Goal: Information Seeking & Learning: Learn about a topic

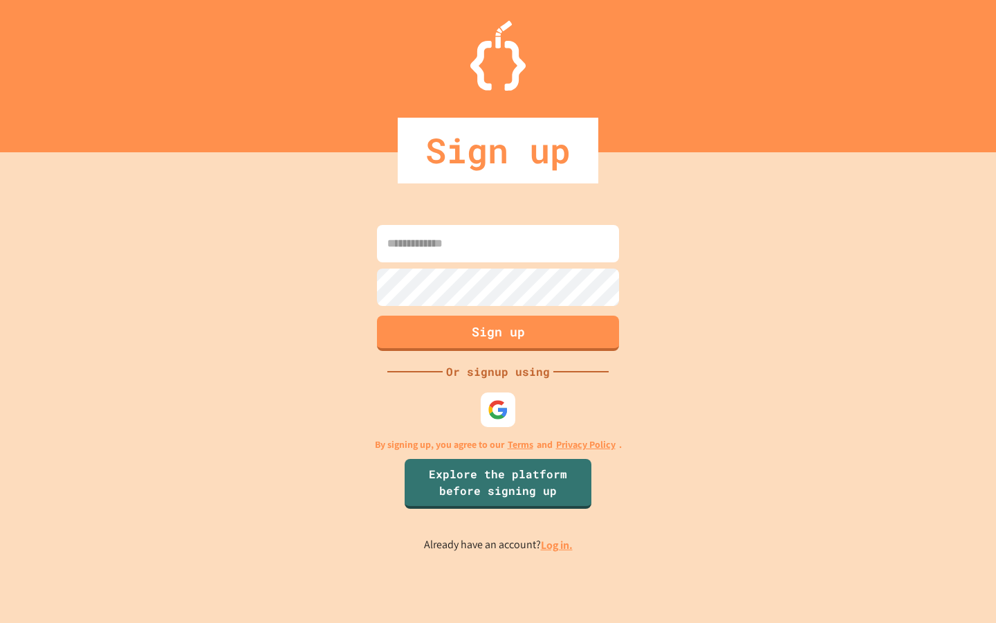
click at [503, 411] on img at bounding box center [498, 409] width 21 height 21
click at [484, 416] on div at bounding box center [499, 410] width 38 height 38
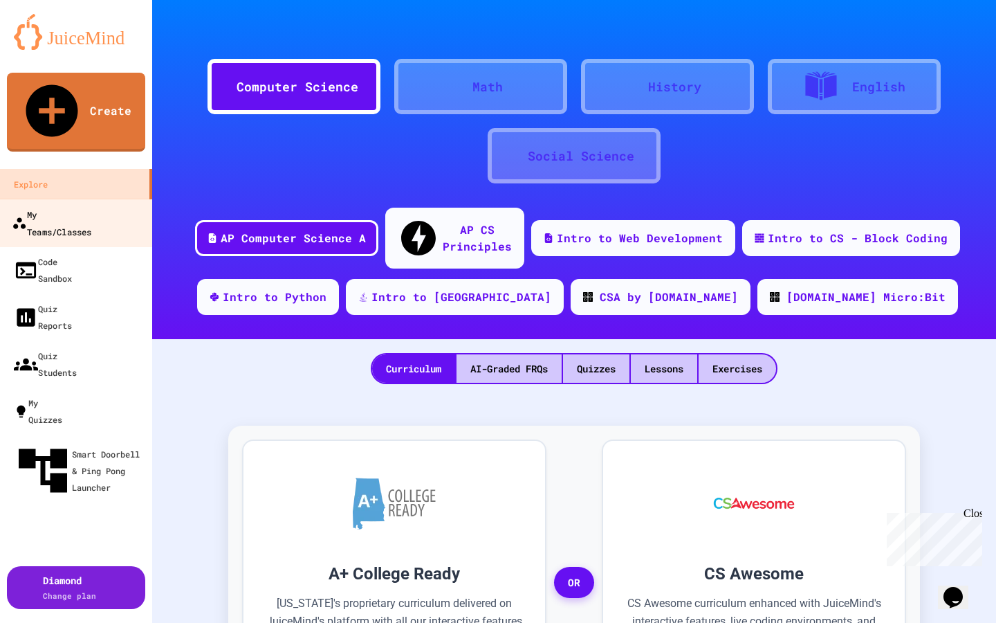
click at [64, 206] on div "My Teams/Classes" at bounding box center [52, 223] width 80 height 34
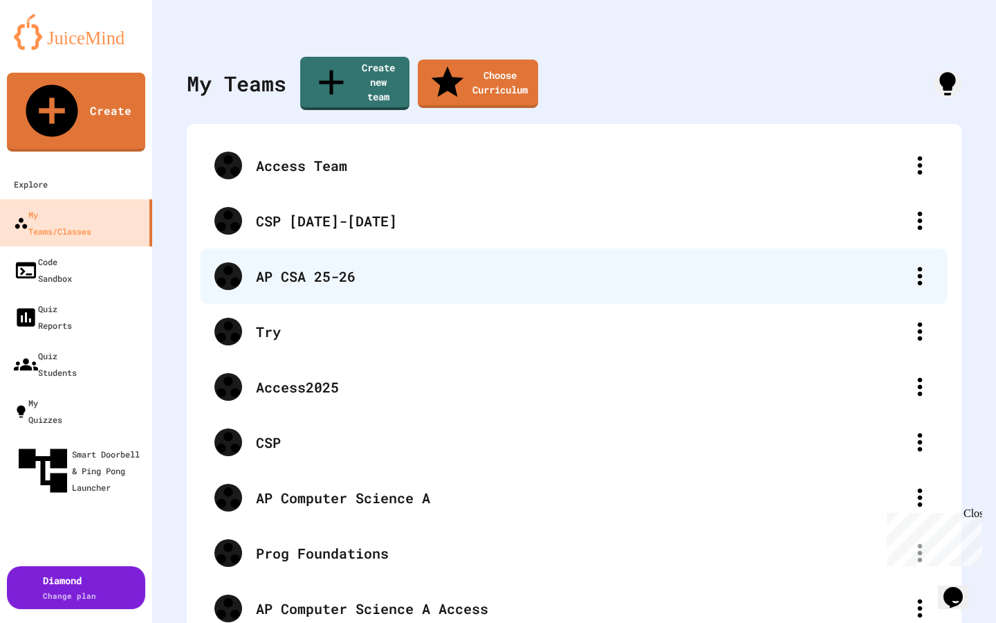
click at [322, 266] on div "AP CSA 25-26" at bounding box center [581, 276] width 650 height 21
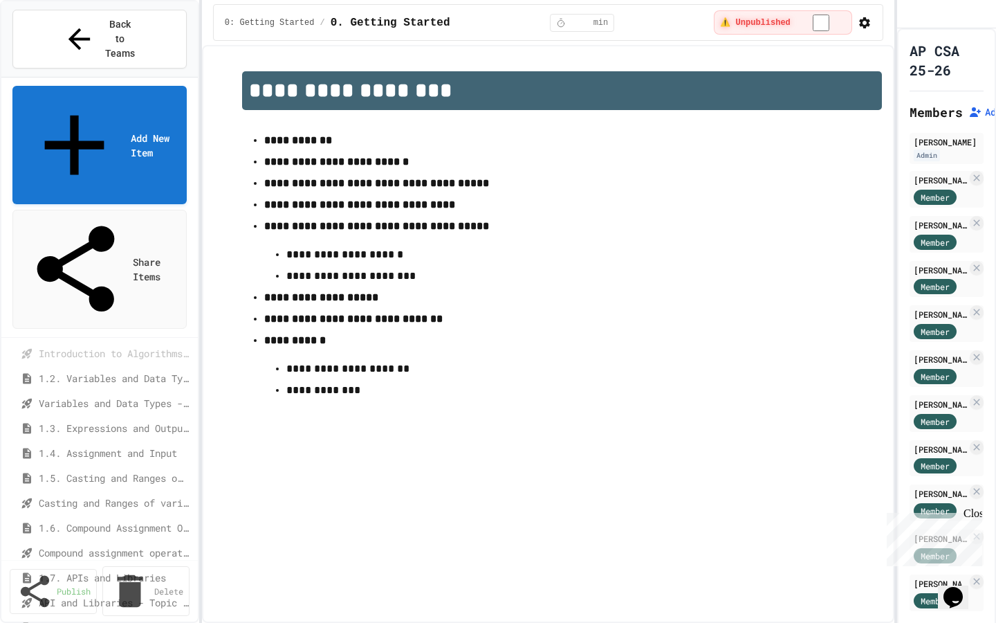
scroll to position [326, 0]
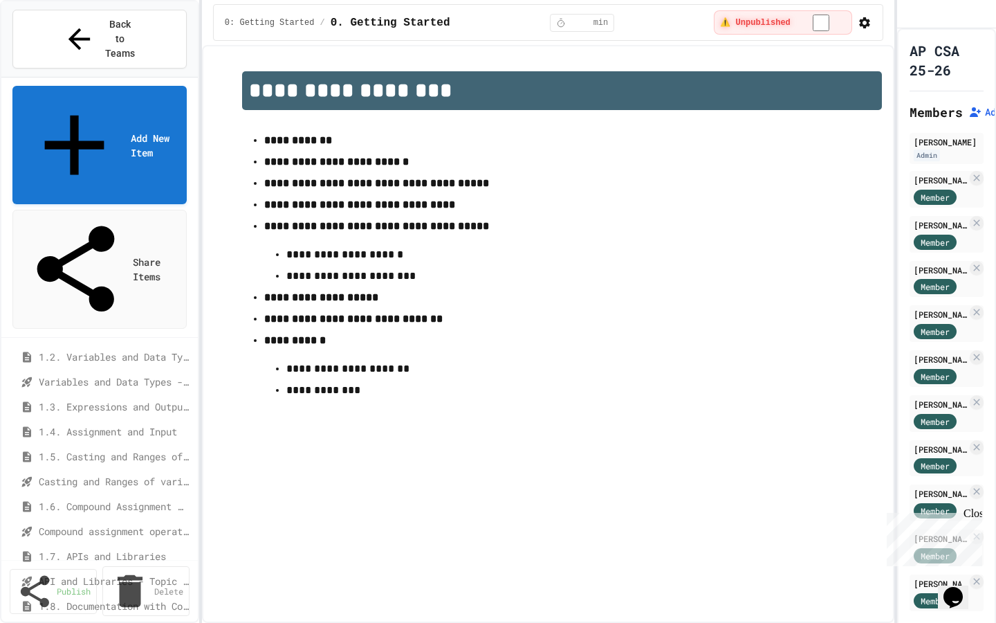
click at [106, 499] on span "1.6. Compound Assignment Operators" at bounding box center [113, 506] width 148 height 15
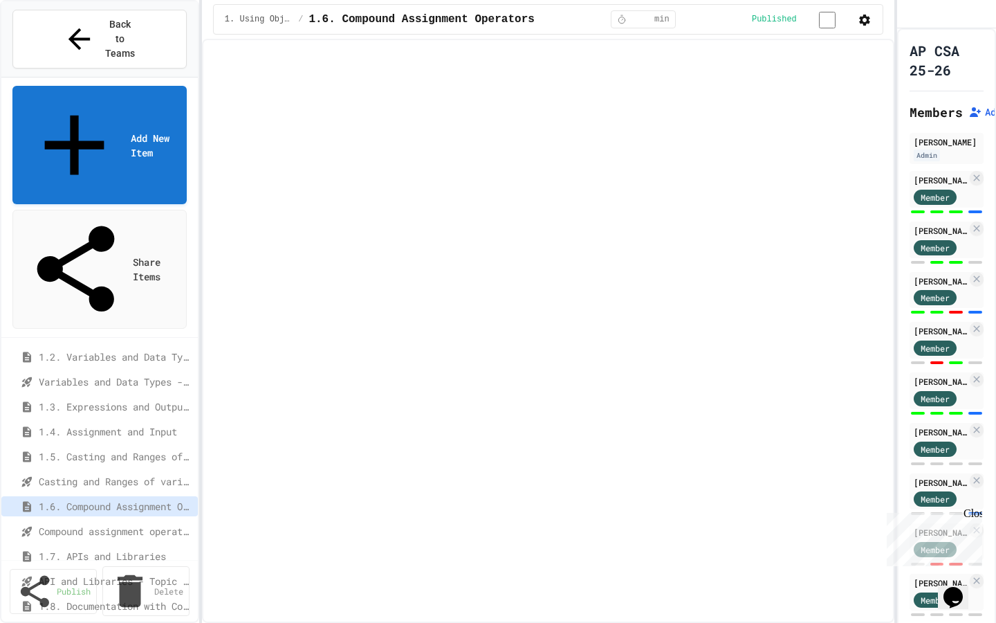
select select "***"
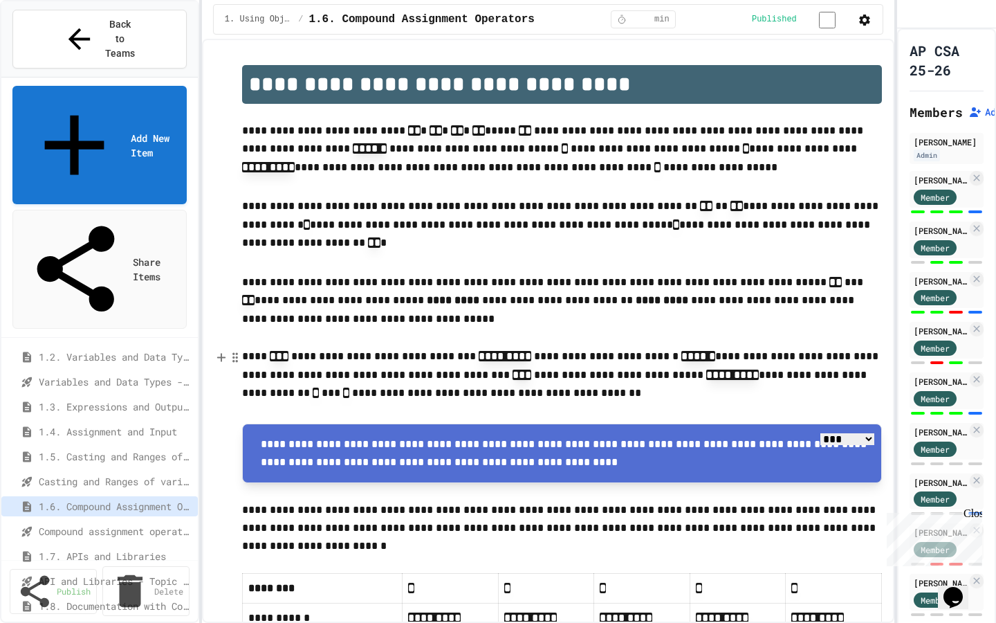
click at [122, 549] on span "1.7. APIs and Libraries" at bounding box center [113, 556] width 148 height 15
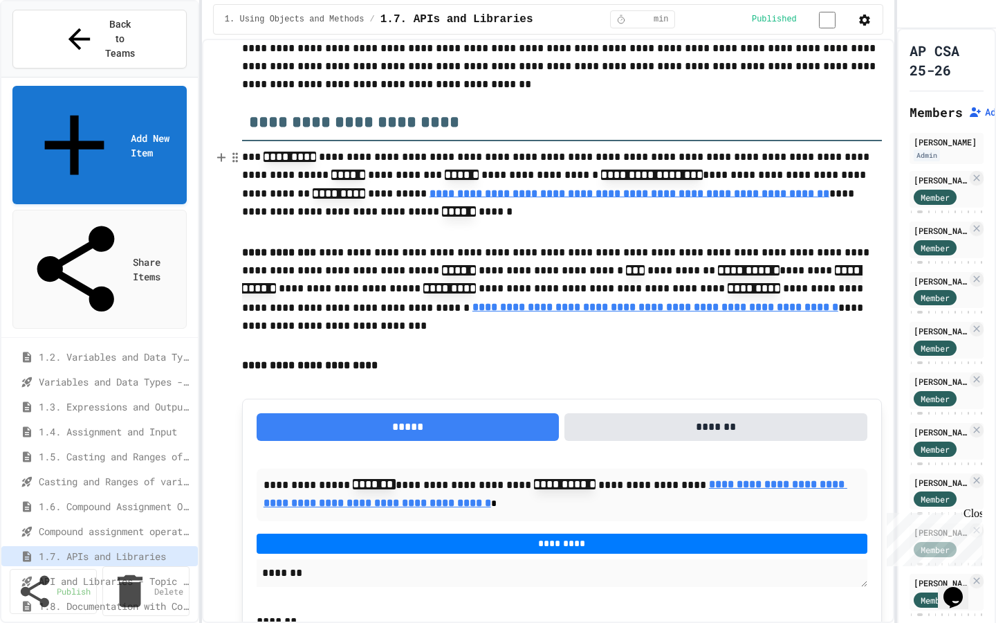
scroll to position [327, 0]
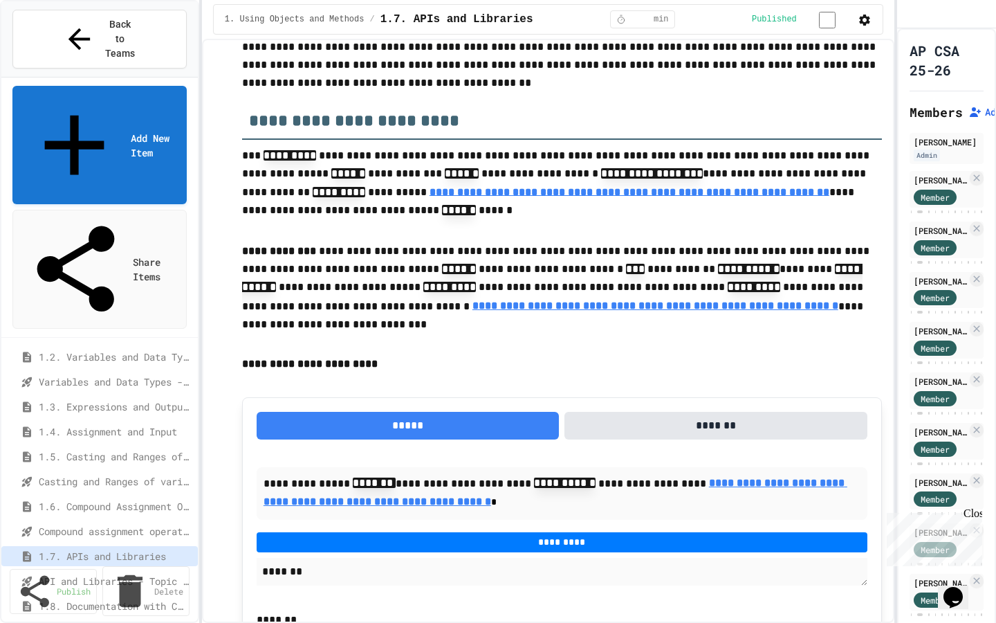
click at [96, 599] on span "1.8. Documentation with Comments and Preconditions" at bounding box center [113, 606] width 148 height 15
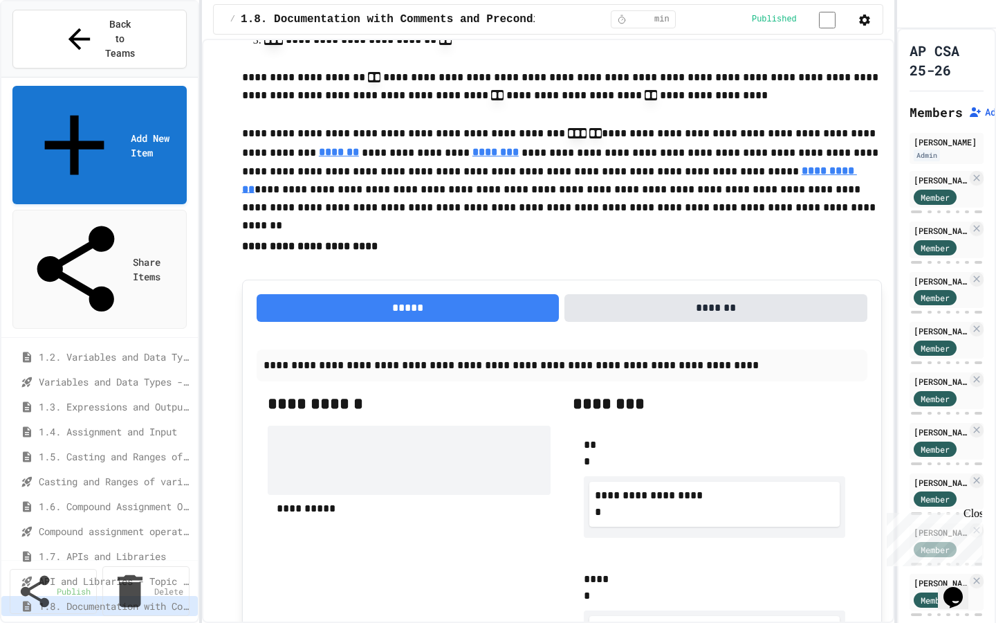
scroll to position [327, 0]
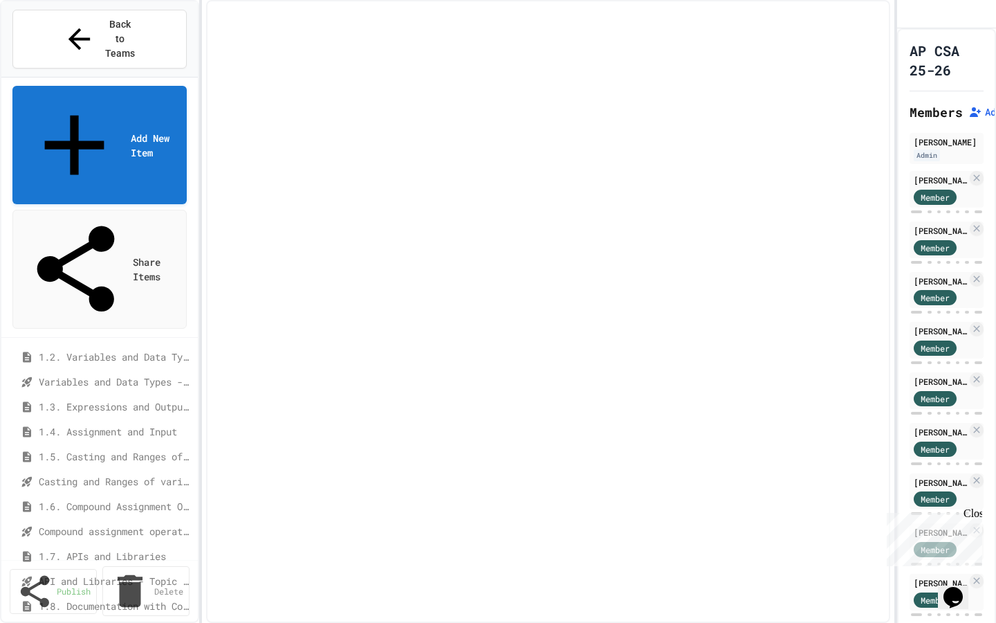
select select "***"
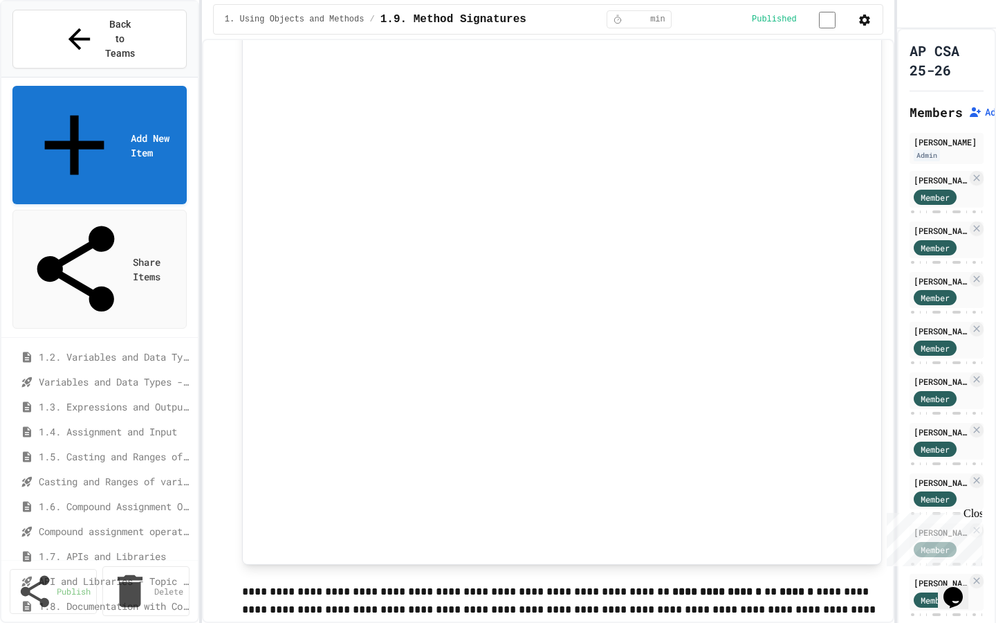
scroll to position [6496, 0]
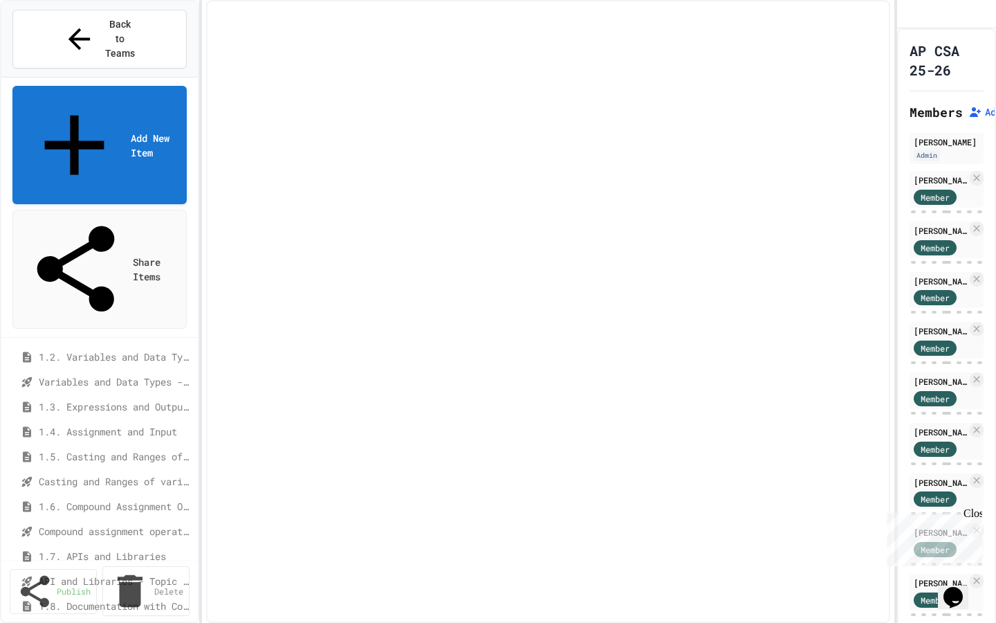
select select "***"
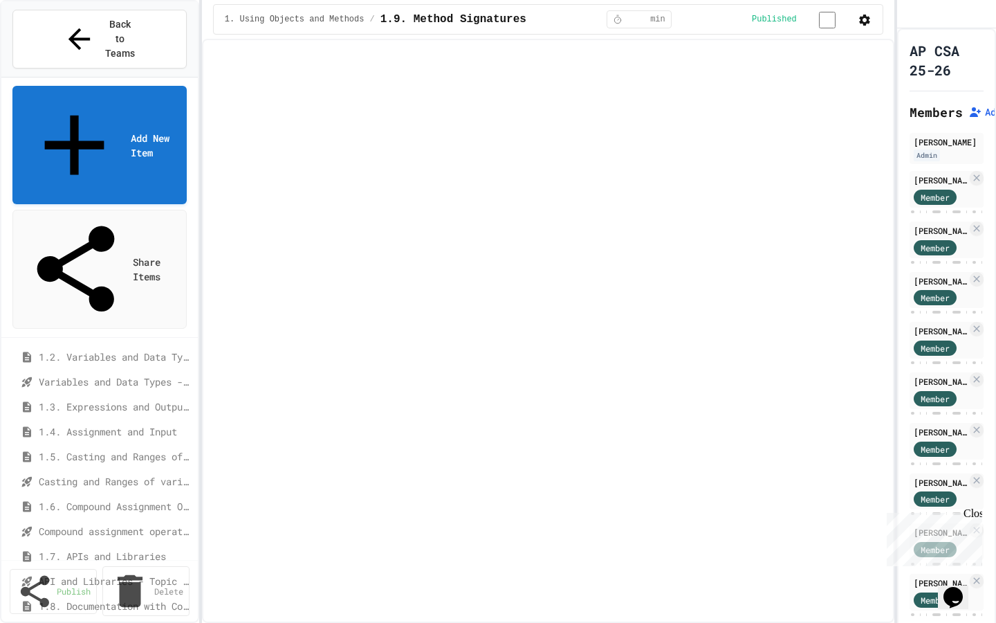
select select "***"
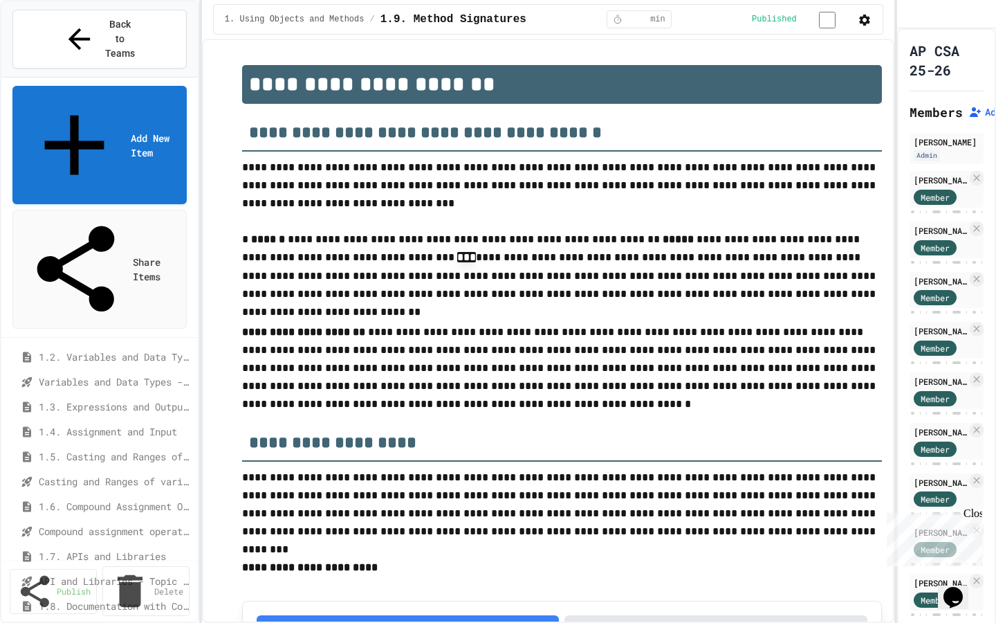
scroll to position [5684, 0]
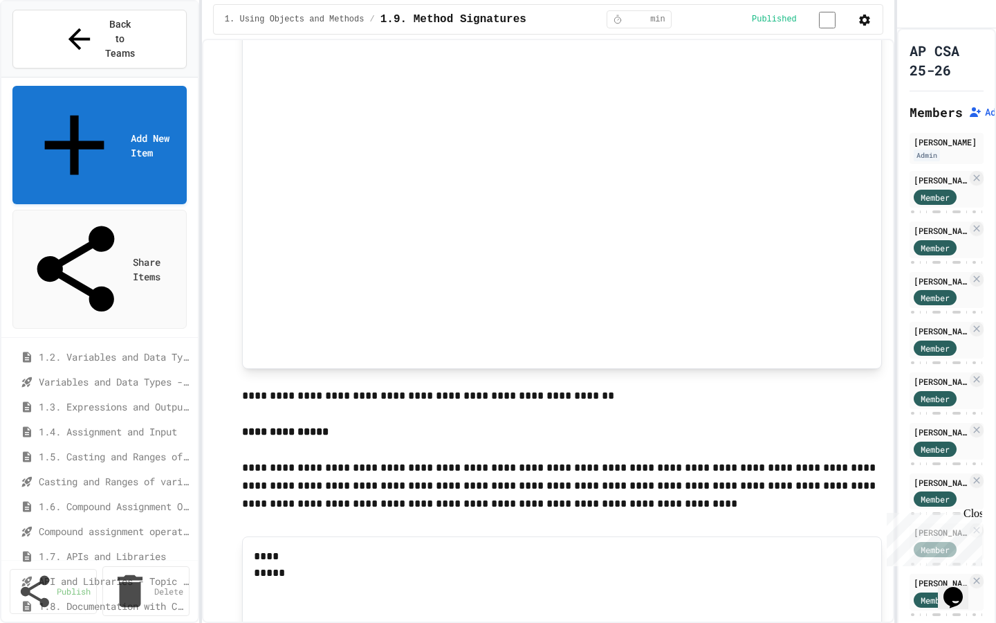
click at [90, 599] on span "1.8. Documentation with Comments and Preconditions" at bounding box center [113, 606] width 148 height 15
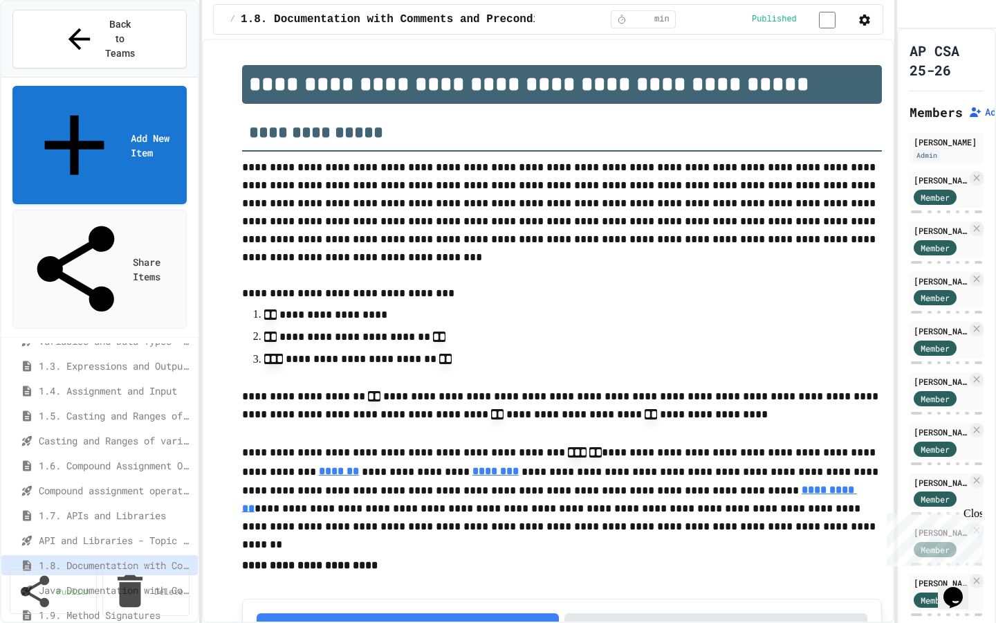
scroll to position [394, 0]
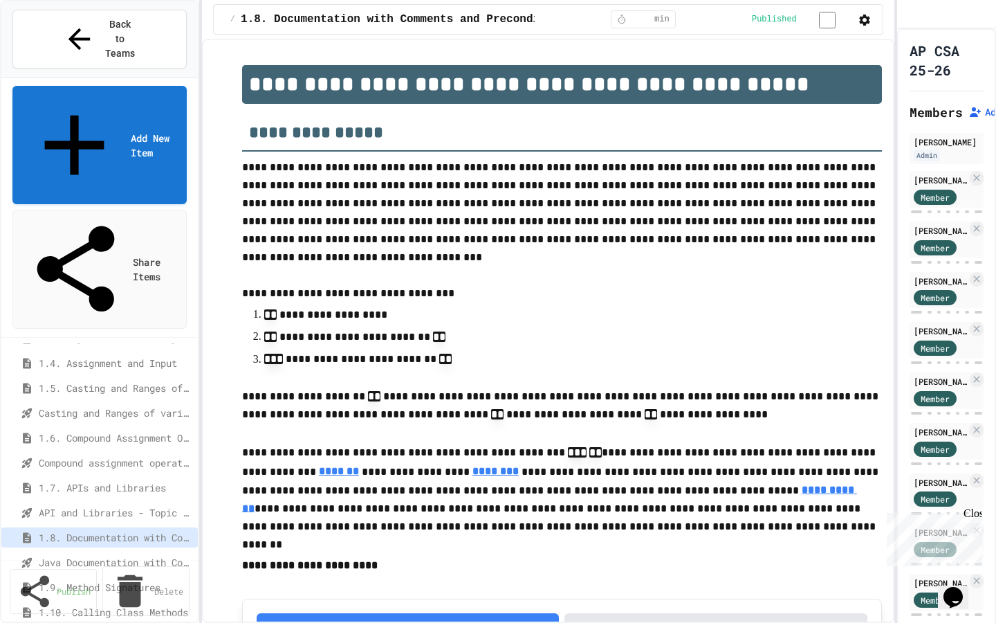
click at [80, 577] on div "1.9. Method Signatures" at bounding box center [99, 589] width 197 height 25
click at [76, 605] on span "1.10. Calling Class Methods" at bounding box center [113, 612] width 148 height 15
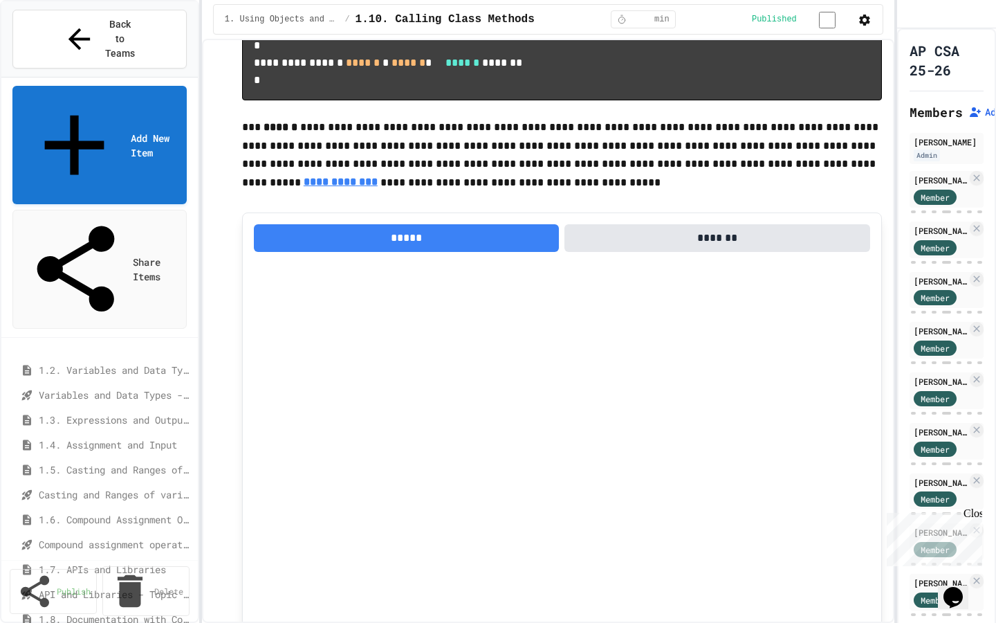
scroll to position [426, 0]
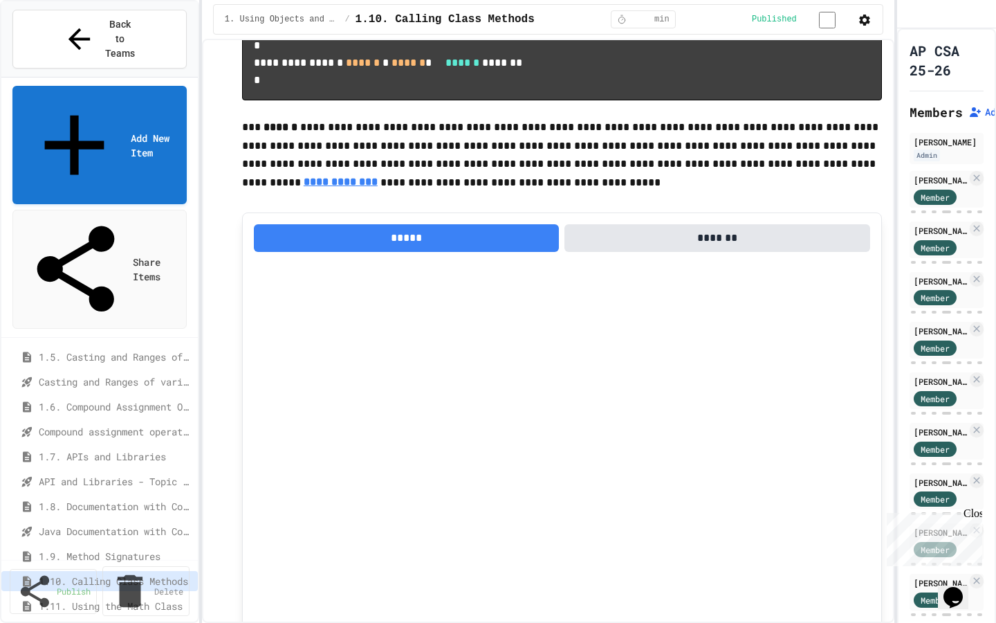
click at [107, 621] on div "1.12. Objects - Instances of Classes" at bounding box center [99, 633] width 197 height 25
click at [106, 622] on span "1.12. Objects - Instances of Classes" at bounding box center [113, 630] width 148 height 15
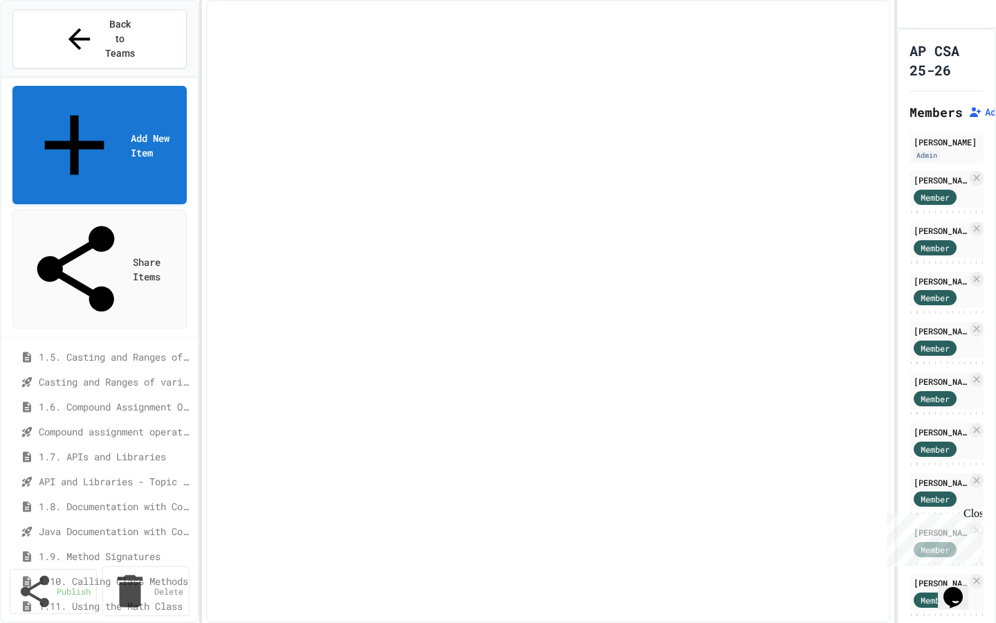
select select "***"
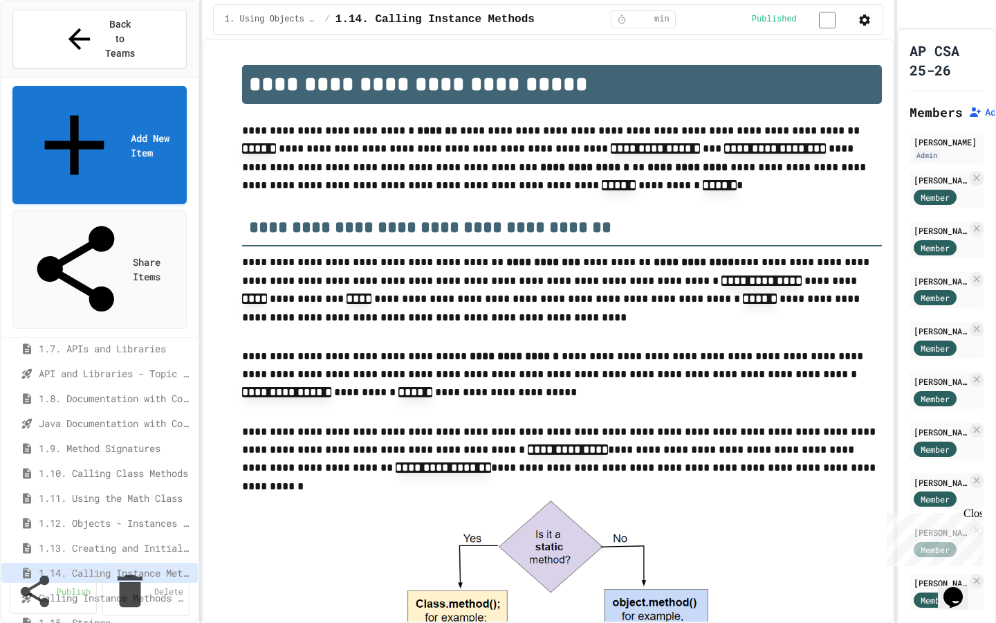
scroll to position [534, 0]
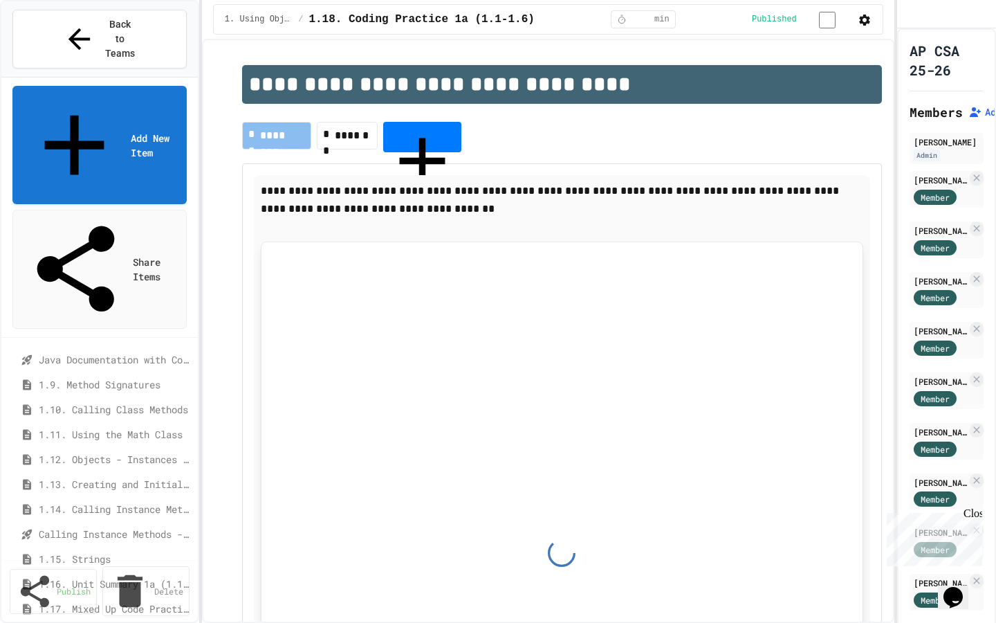
scroll to position [601, 0]
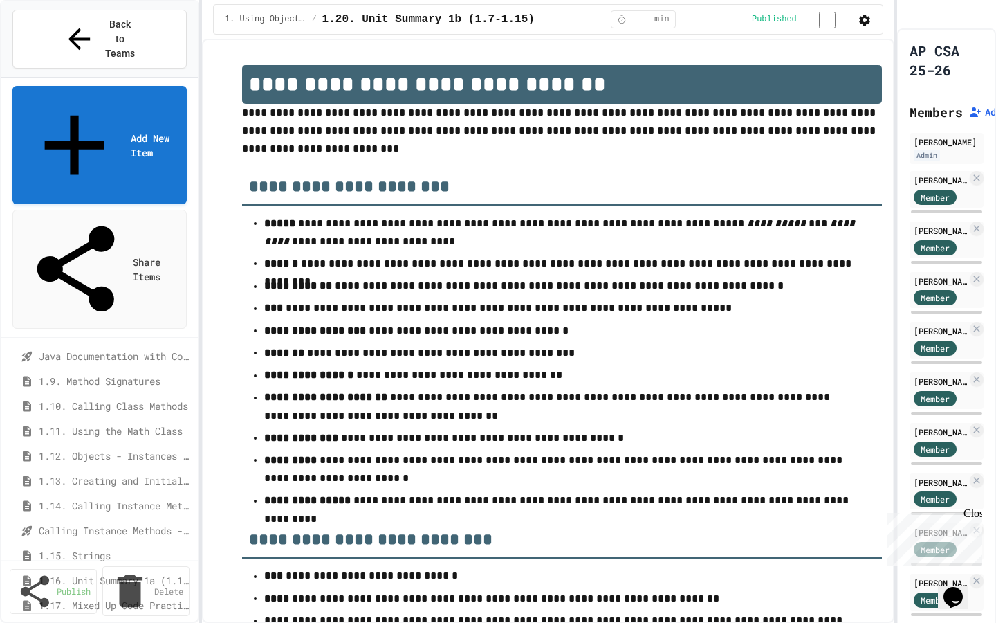
click at [105, 620] on div "1.18. Coding Practice 1a (1.1-1.6)" at bounding box center [99, 632] width 197 height 25
click at [96, 545] on div "1.15. Strings" at bounding box center [99, 555] width 197 height 20
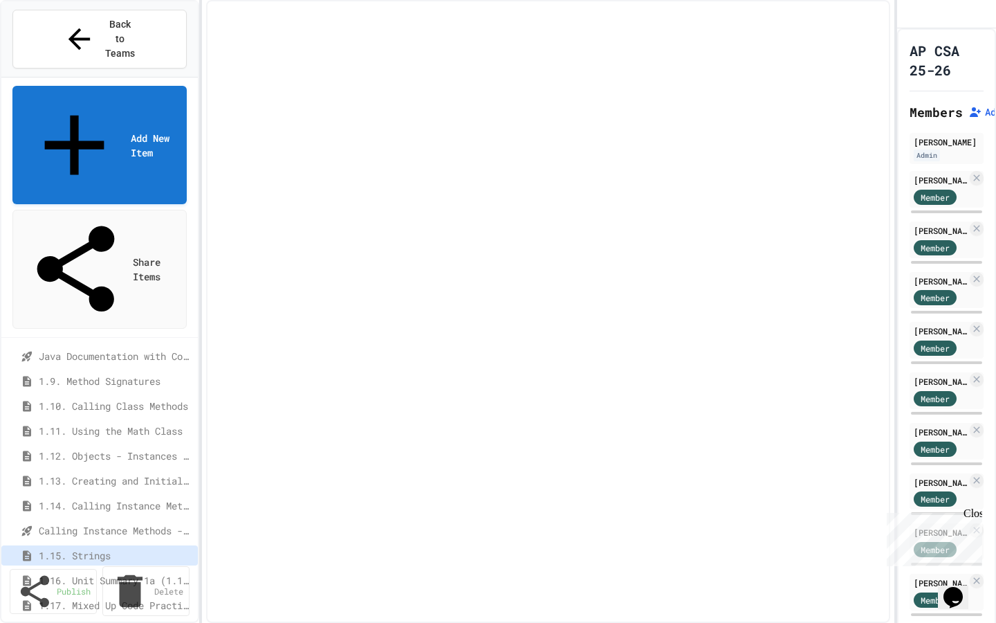
click at [97, 620] on div "1.18. Coding Practice 1a (1.1-1.6)" at bounding box center [99, 630] width 197 height 20
click at [97, 598] on span "1.17. Mixed Up Code Practice 1.1-1.6" at bounding box center [113, 605] width 148 height 15
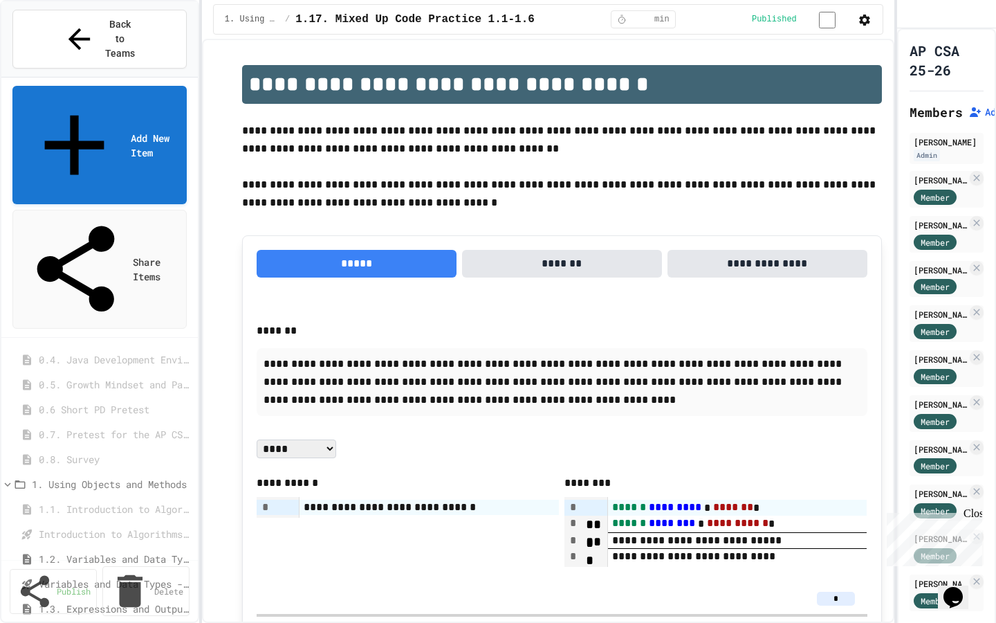
scroll to position [19, 0]
